Goal: Find specific page/section: Find specific page/section

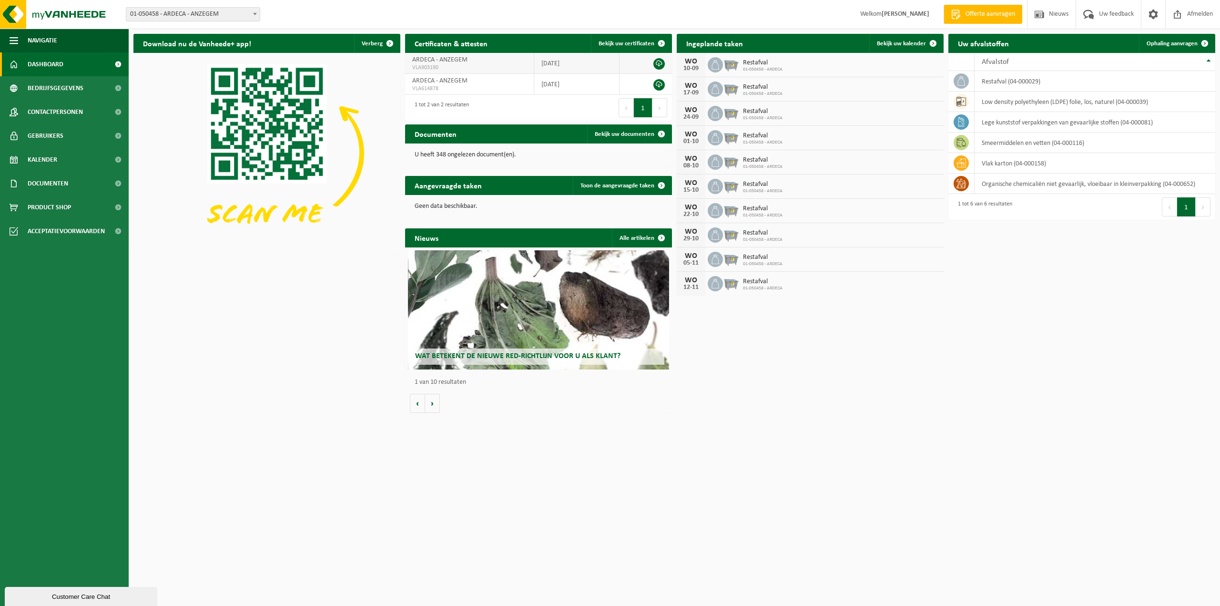
click at [553, 63] on td "2024-11-27" at bounding box center [576, 63] width 85 height 21
drag, startPoint x: 461, startPoint y: 64, endPoint x: 455, endPoint y: 61, distance: 7.3
click at [460, 62] on td "ARDECA - ANZEGEM VLA903190" at bounding box center [469, 63] width 129 height 21
click at [455, 61] on span "ARDECA - ANZEGEM" at bounding box center [439, 59] width 55 height 7
click at [60, 86] on span "Bedrijfsgegevens" at bounding box center [56, 88] width 56 height 24
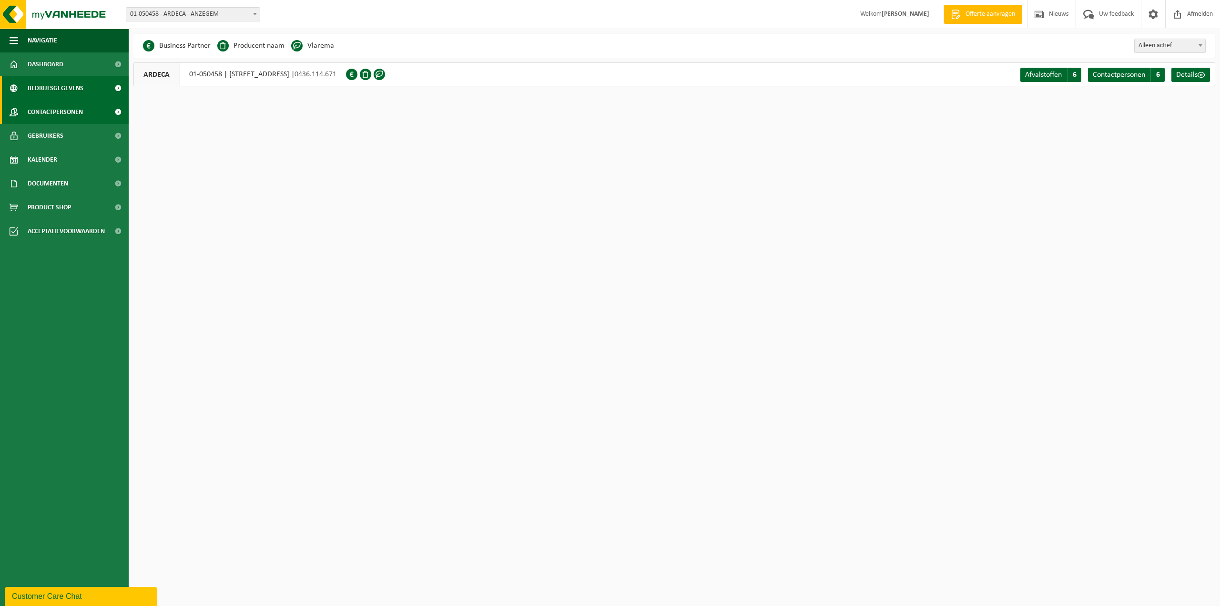
click at [54, 108] on span "Contactpersonen" at bounding box center [55, 112] width 55 height 24
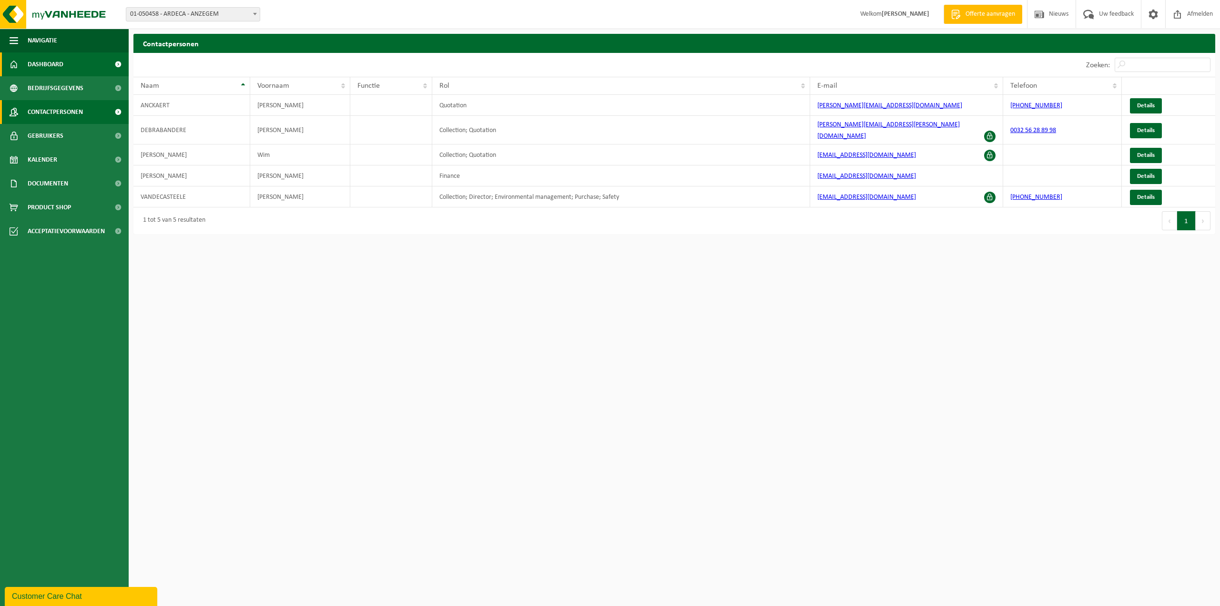
click at [64, 63] on link "Dashboard" at bounding box center [64, 64] width 129 height 24
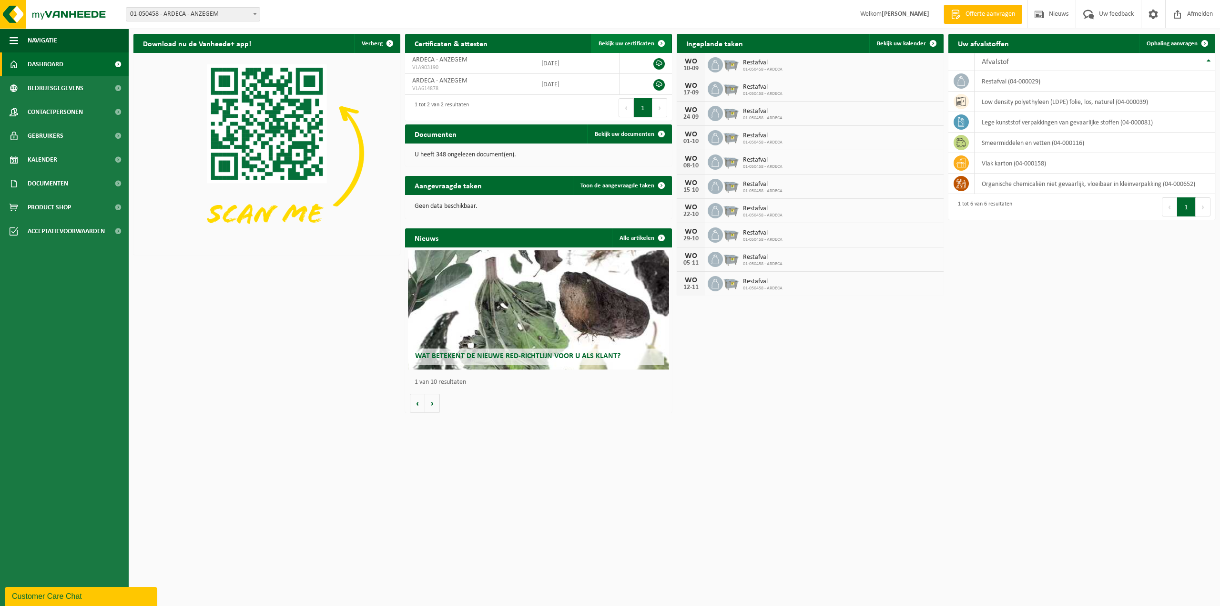
click at [610, 45] on span "Bekijk uw certificaten" at bounding box center [627, 44] width 56 height 6
